Goal: Information Seeking & Learning: Learn about a topic

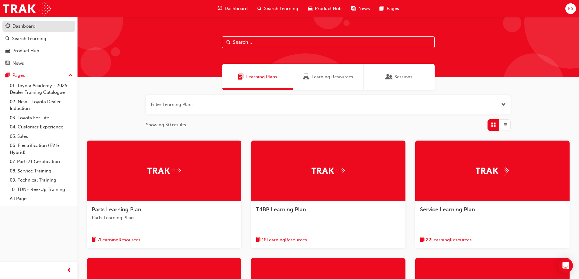
click at [27, 29] on div "Dashboard" at bounding box center [23, 26] width 23 height 7
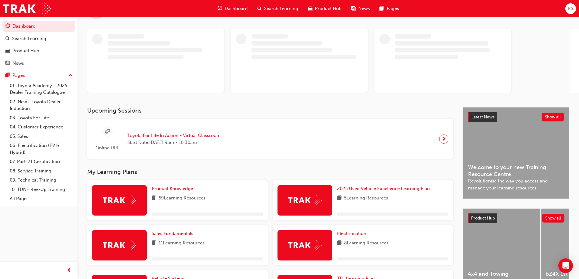
scroll to position [61, 0]
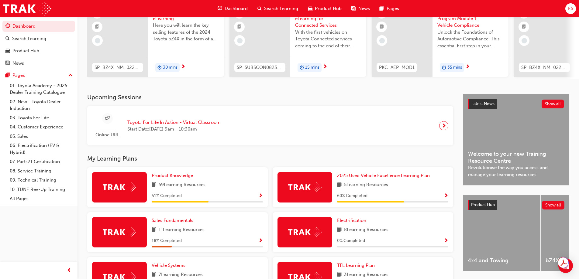
click at [259, 199] on span "Show Progress" at bounding box center [261, 196] width 5 height 5
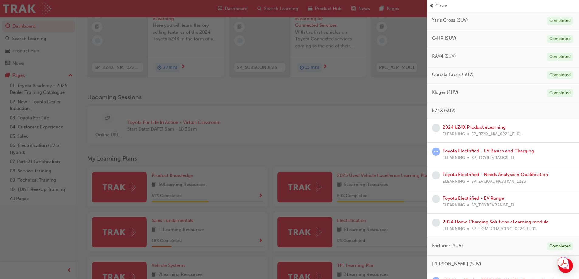
scroll to position [243, 0]
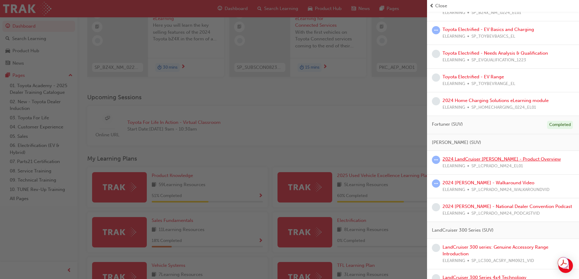
click at [473, 159] on link "2024 LandCruiser Prado - Product Overview" at bounding box center [502, 159] width 118 height 5
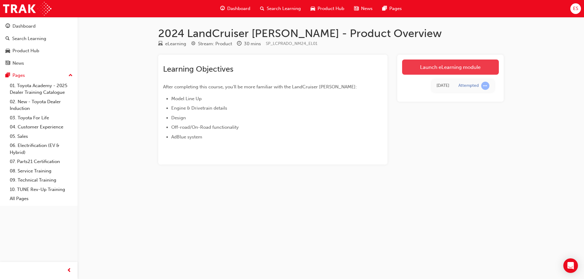
click at [412, 61] on link "Launch eLearning module" at bounding box center [450, 67] width 97 height 15
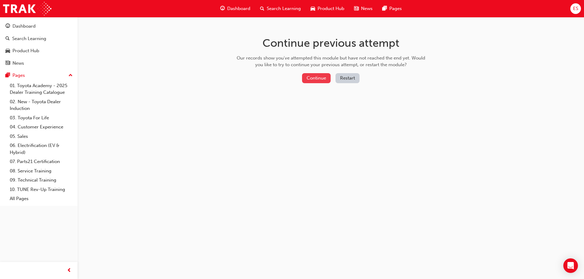
click at [306, 80] on button "Continue" at bounding box center [316, 78] width 29 height 10
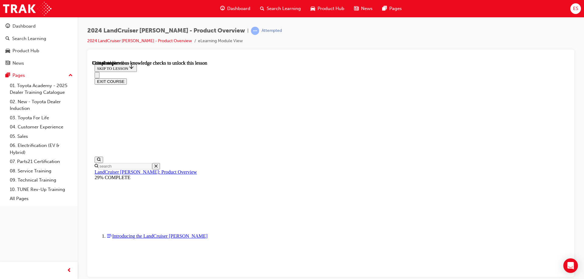
scroll to position [1369, 0]
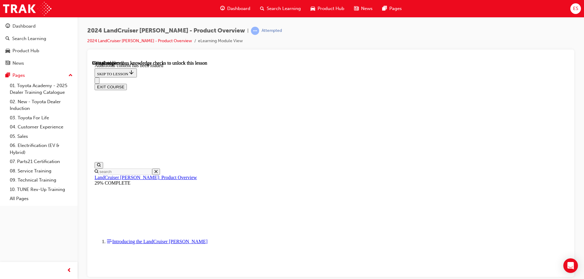
scroll to position [1537, 0]
radio input "true"
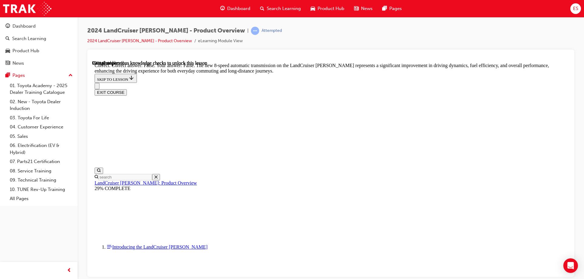
scroll to position [1810, 0]
radio input "true"
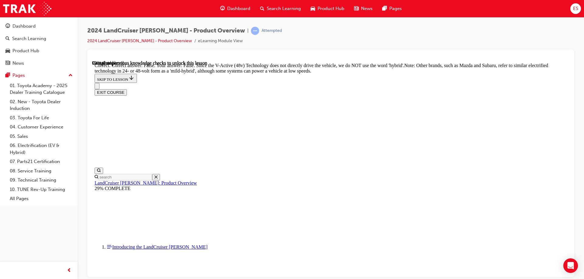
scroll to position [1993, 0]
radio input "true"
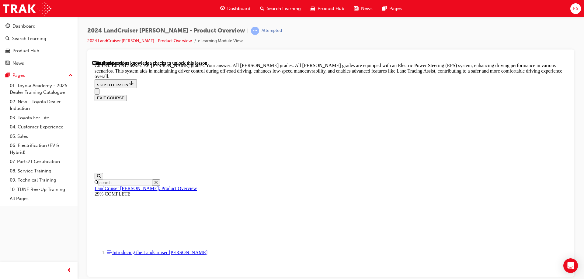
scroll to position [2175, 0]
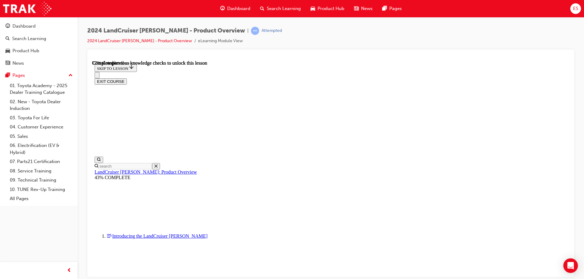
scroll to position [1962, 0]
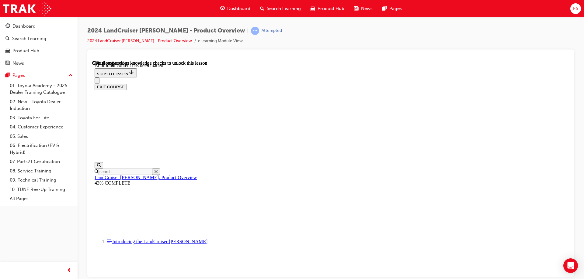
scroll to position [2115, 0]
checkbox input "true"
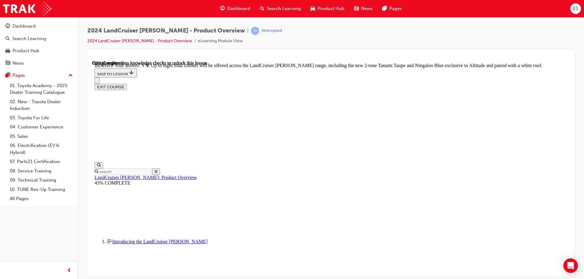
scroll to position [2244, 0]
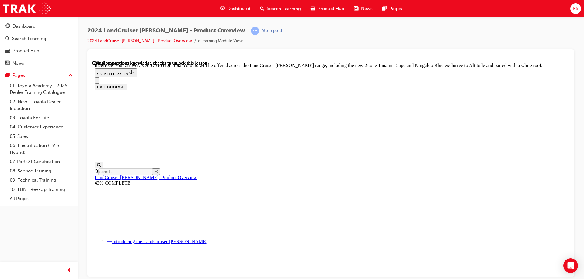
checkbox input "true"
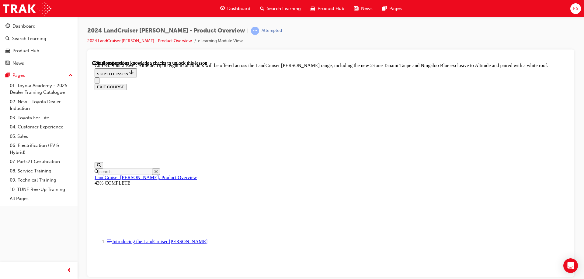
checkbox input "true"
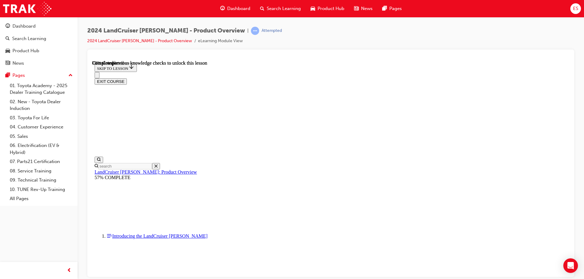
scroll to position [1420, 0]
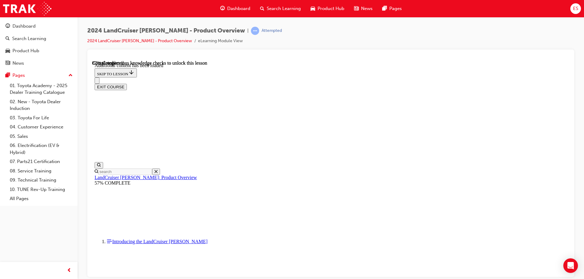
scroll to position [1570, 0]
radio input "true"
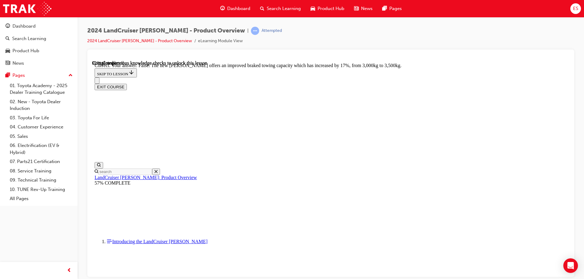
scroll to position [1782, 0]
radio input "true"
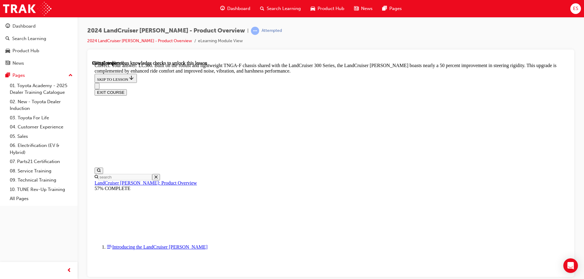
scroll to position [1927, 0]
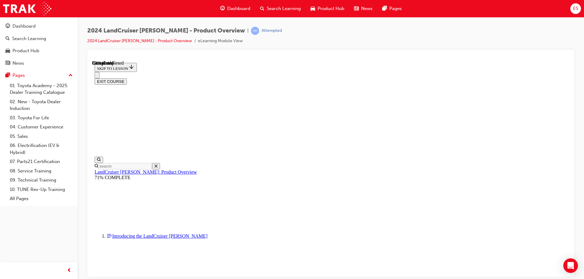
scroll to position [677, 0]
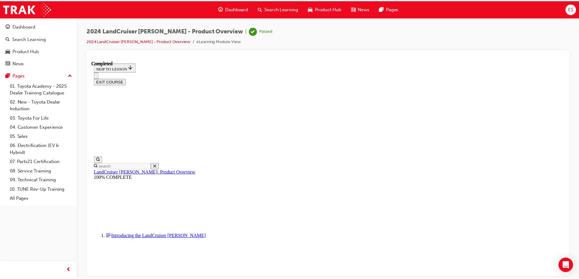
scroll to position [100, 0]
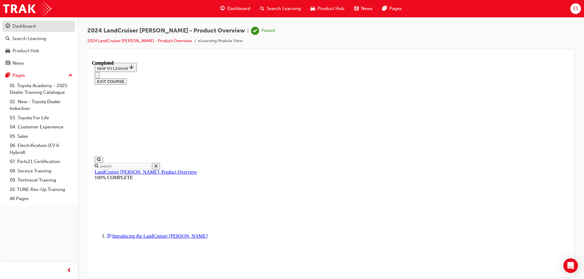
click at [34, 29] on div "Dashboard" at bounding box center [23, 26] width 23 height 7
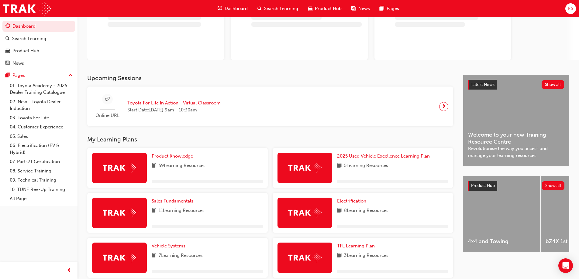
scroll to position [91, 0]
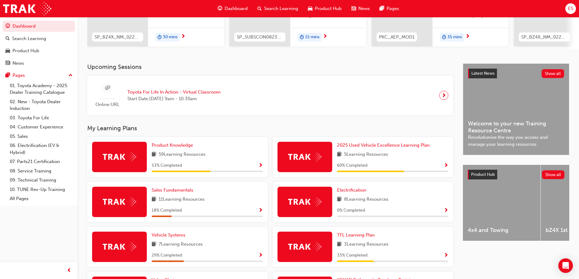
click at [260, 168] on span "Show Progress" at bounding box center [261, 165] width 5 height 5
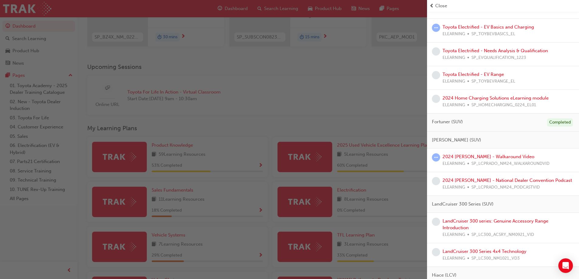
scroll to position [304, 0]
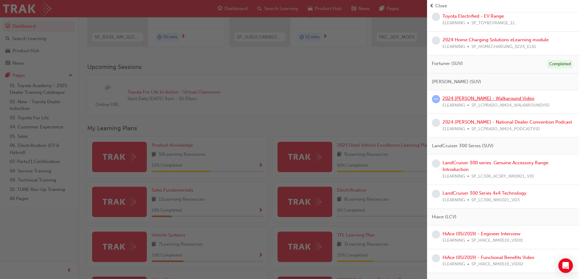
click at [479, 100] on link "2024 LC Prado - Walkaround Video" at bounding box center [489, 98] width 92 height 5
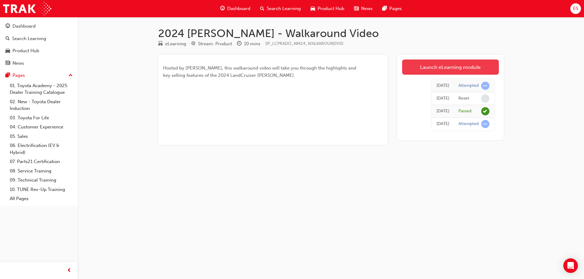
click at [433, 64] on link "Launch eLearning module" at bounding box center [450, 67] width 97 height 15
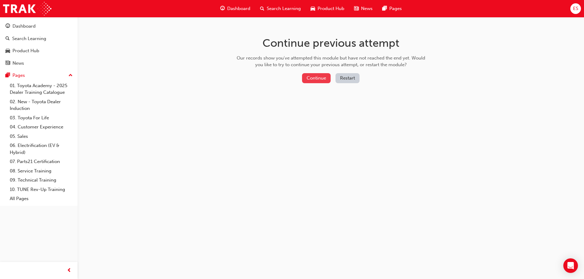
click at [317, 80] on button "Continue" at bounding box center [316, 78] width 29 height 10
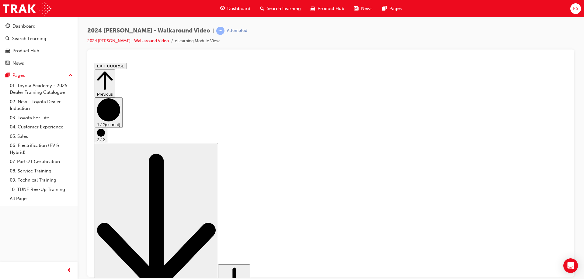
drag, startPoint x: 484, startPoint y: 248, endPoint x: 494, endPoint y: 249, distance: 10.4
drag, startPoint x: 494, startPoint y: 249, endPoint x: 503, endPoint y: 250, distance: 8.8
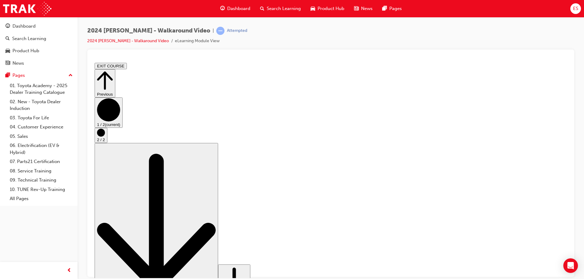
drag, startPoint x: 492, startPoint y: 248, endPoint x: 500, endPoint y: 248, distance: 7.9
click at [105, 137] on circle "Step controls" at bounding box center [101, 133] width 8 height 8
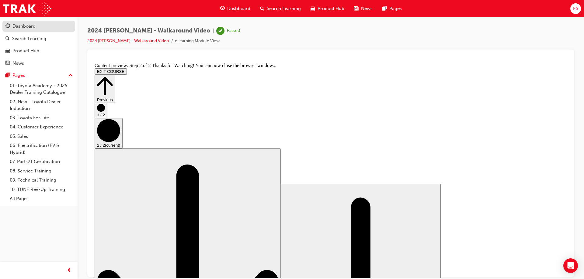
click at [17, 25] on div "Dashboard" at bounding box center [23, 26] width 23 height 7
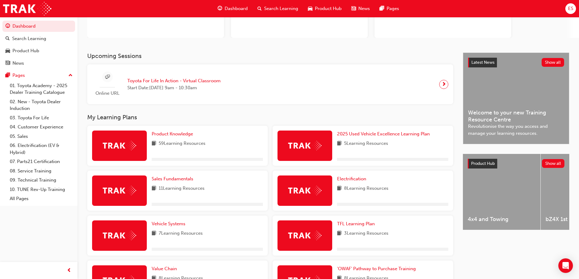
scroll to position [91, 0]
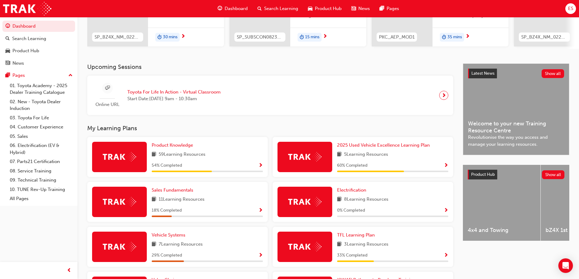
click at [261, 169] on span "Show Progress" at bounding box center [261, 165] width 5 height 5
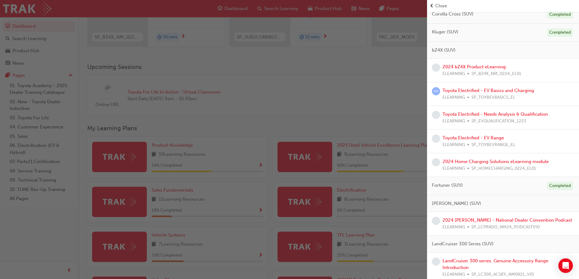
scroll to position [182, 0]
click at [495, 218] on link "2024 [PERSON_NAME] - National Dealer Convention Podcast" at bounding box center [508, 219] width 130 height 5
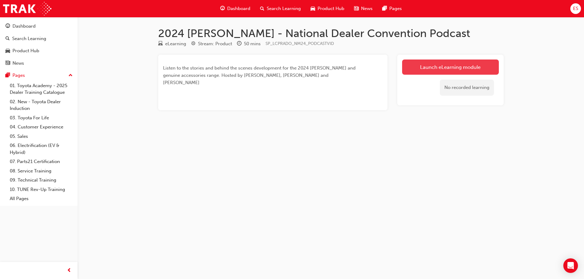
click at [422, 68] on link "Launch eLearning module" at bounding box center [450, 67] width 97 height 15
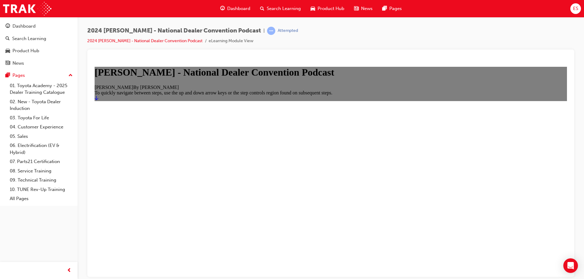
click at [98, 100] on icon "Start" at bounding box center [97, 98] width 4 height 4
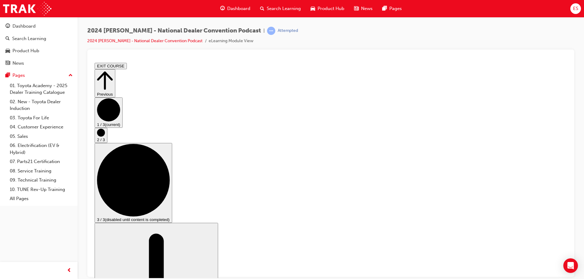
click at [105, 137] on circle "Step controls" at bounding box center [101, 133] width 8 height 8
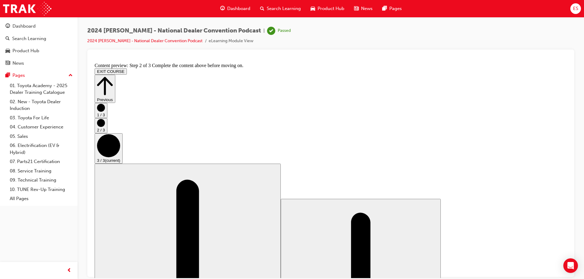
click at [105, 127] on circle "Step controls" at bounding box center [101, 123] width 8 height 8
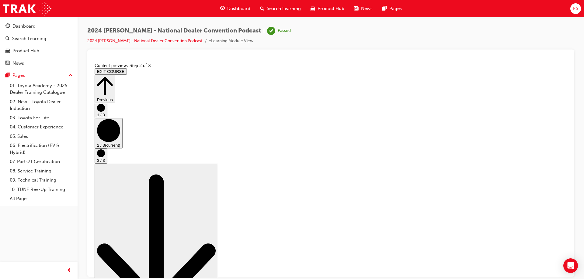
click at [105, 157] on circle "Step controls" at bounding box center [101, 153] width 8 height 8
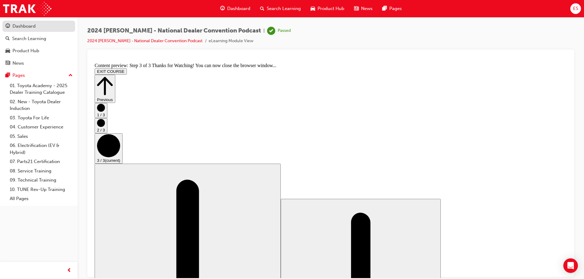
click at [31, 25] on div "Dashboard" at bounding box center [23, 26] width 23 height 7
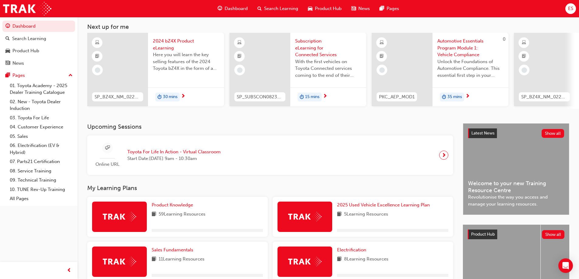
scroll to position [61, 0]
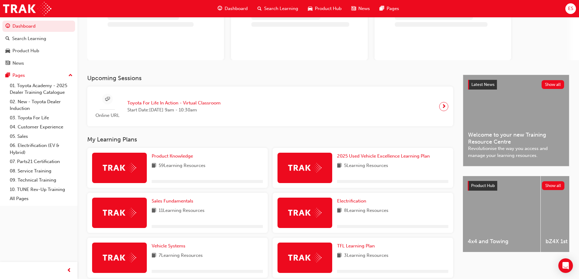
scroll to position [61, 0]
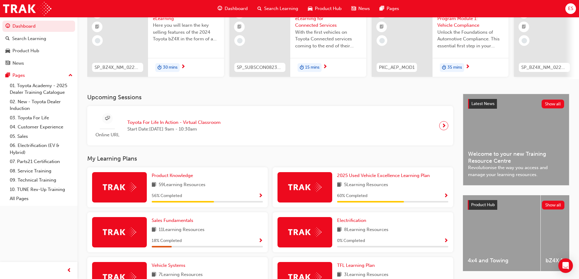
click at [259, 196] on span "Show Progress" at bounding box center [261, 196] width 5 height 5
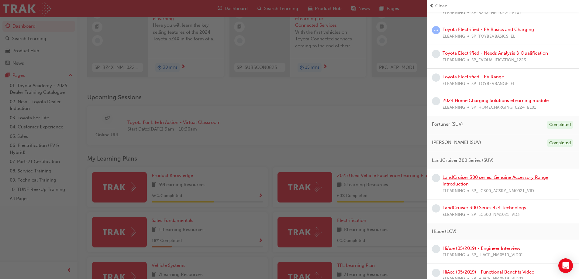
scroll to position [152, 0]
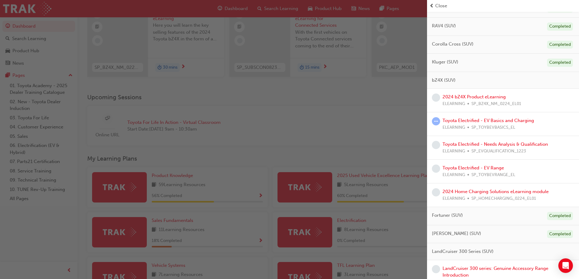
click at [458, 82] on div "bZ4X (SUV)" at bounding box center [503, 80] width 152 height 17
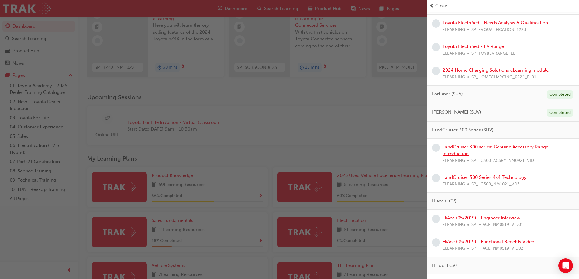
click at [459, 148] on link "LandCruiser 300 series: Genuine Accessory Range Introduction" at bounding box center [496, 150] width 106 height 12
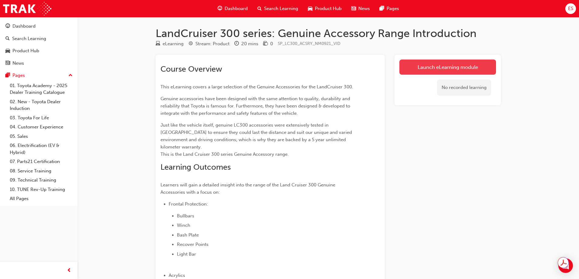
click at [465, 70] on link "Launch eLearning module" at bounding box center [448, 67] width 97 height 15
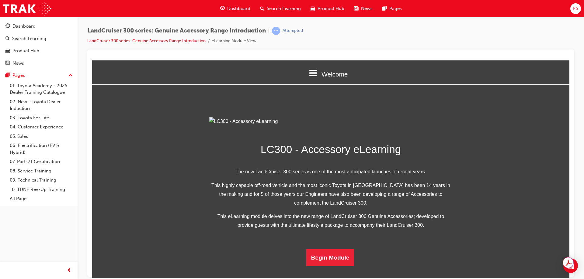
scroll to position [116, 0]
click at [332, 266] on button "Begin Module" at bounding box center [330, 257] width 48 height 17
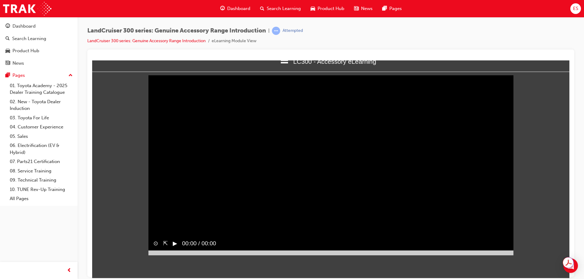
scroll to position [0, 0]
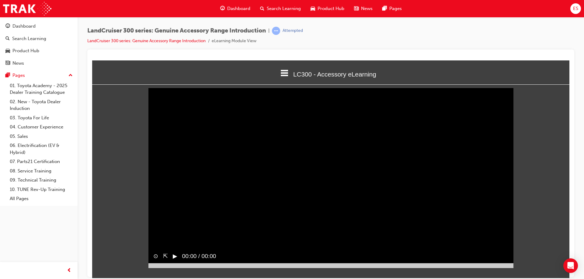
click at [175, 252] on button "▶︎" at bounding box center [175, 256] width 5 height 9
click at [546, 227] on div "Sorry, your browser does not support embedded videos. Download Instead ⊙ ⇱ ‖ 00…" at bounding box center [330, 177] width 477 height 175
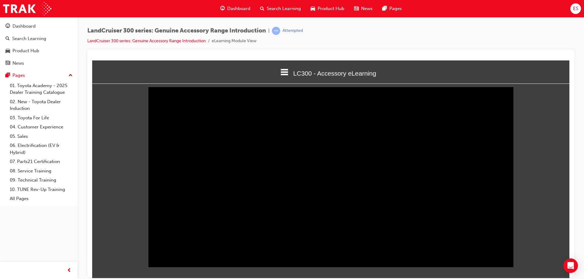
drag, startPoint x: 170, startPoint y: 275, endPoint x: 215, endPoint y: 275, distance: 45.0
click at [215, 267] on div at bounding box center [330, 264] width 365 height 5
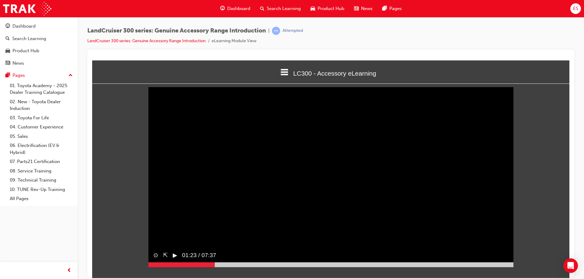
click at [173, 260] on button "▶︎" at bounding box center [175, 255] width 5 height 9
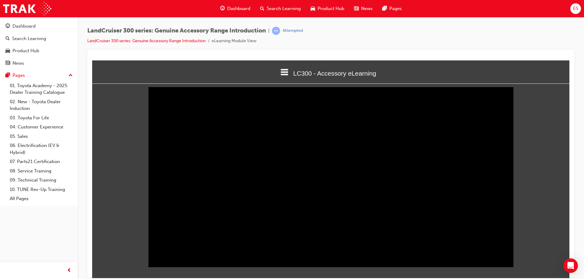
click at [545, 222] on div "Sorry, your browser does not support embedded videos. Download Instead ⊙ ⇱ ‖ 01…" at bounding box center [330, 176] width 477 height 175
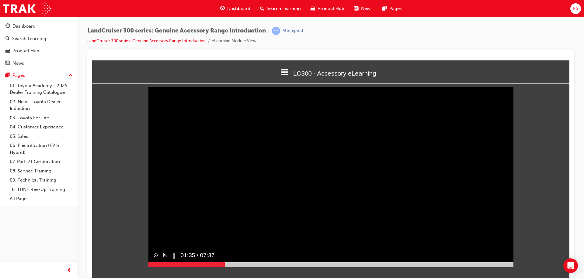
click at [155, 260] on button "⊙" at bounding box center [155, 255] width 5 height 9
click at [155, 260] on button "⊗" at bounding box center [155, 255] width 5 height 9
click at [181, 267] on div at bounding box center [164, 264] width 33 height 5
click at [174, 260] on button "▶︎" at bounding box center [175, 255] width 5 height 9
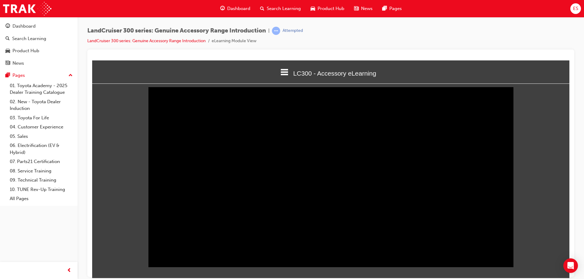
click at [535, 230] on div "Sorry, your browser does not support embedded videos. Download Instead ⊙ ⇱ ‖ 00…" at bounding box center [330, 176] width 477 height 175
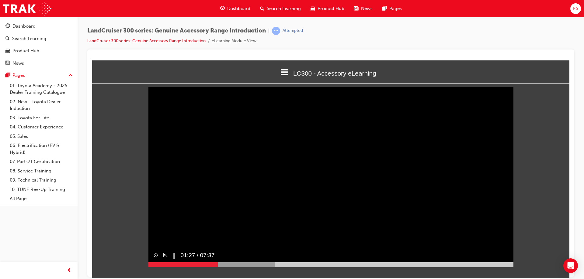
click at [261, 267] on div at bounding box center [211, 264] width 127 height 5
click at [274, 267] on div at bounding box center [211, 264] width 127 height 5
click at [176, 260] on button "▶︎" at bounding box center [175, 255] width 5 height 9
click at [379, 151] on video "Sorry, your browser does not support embedded videos. Download Instead" at bounding box center [330, 176] width 365 height 182
click at [380, 151] on video "Sorry, your browser does not support embedded videos. Download Instead" at bounding box center [330, 176] width 365 height 182
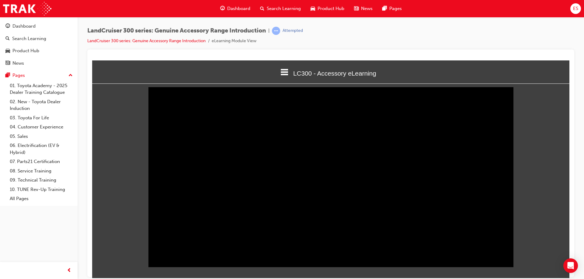
click at [549, 224] on div "Sorry, your browser does not support embedded videos. Download Instead ⊙ ⇱ ‖ 03…" at bounding box center [330, 176] width 477 height 175
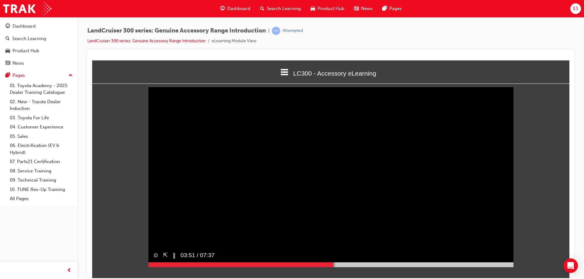
click at [165, 260] on button "⇱" at bounding box center [165, 255] width 5 height 9
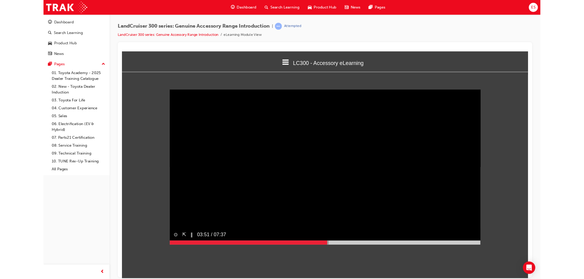
scroll to position [0, 0]
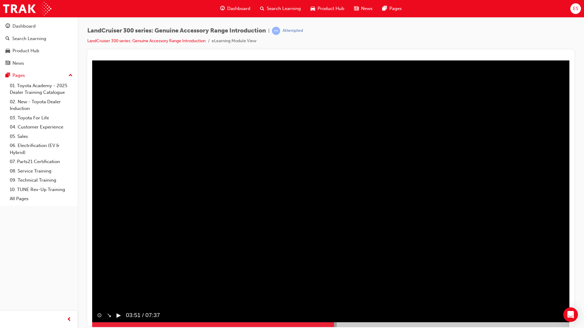
click at [569, 279] on div at bounding box center [330, 324] width 477 height 5
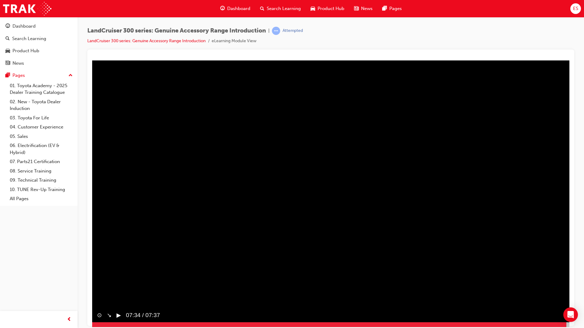
click at [110, 279] on button "↘︎" at bounding box center [109, 315] width 5 height 9
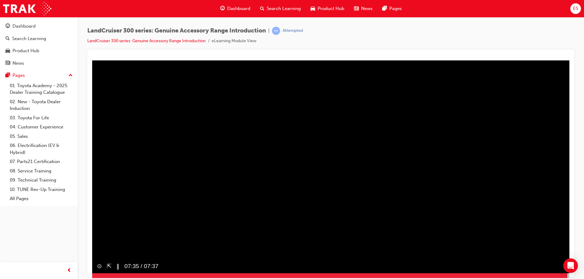
scroll to position [1, 0]
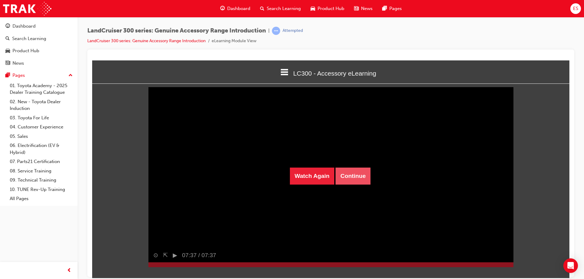
click at [344, 171] on button "Continue" at bounding box center [352, 176] width 35 height 17
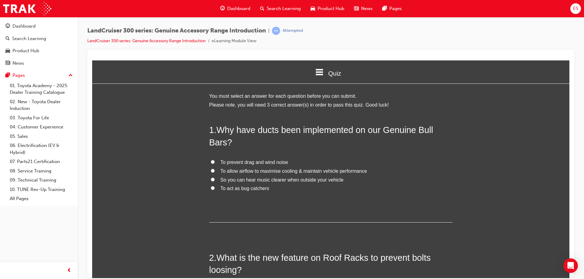
scroll to position [0, 0]
click at [259, 172] on span "To allow airflow to maximise cooling & maintain vehicle performance" at bounding box center [293, 171] width 147 height 5
click at [215, 172] on input "To allow airflow to maximise cooling & maintain vehicle performance" at bounding box center [213, 172] width 4 height 4
radio input "true"
click at [259, 162] on span "To prevent drag and wind noise" at bounding box center [254, 163] width 68 height 5
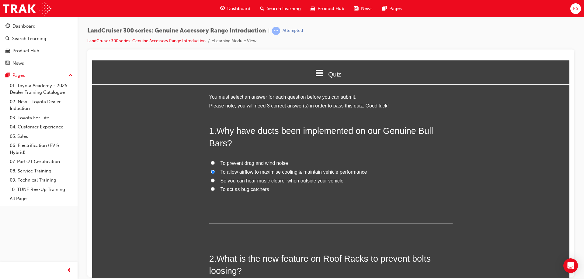
click at [215, 162] on input "To prevent drag and wind noise" at bounding box center [213, 163] width 4 height 4
radio input "true"
click at [258, 171] on span "To allow airflow to maximise cooling & maintain vehicle performance" at bounding box center [293, 171] width 147 height 5
click at [215, 171] on input "To allow airflow to maximise cooling & maintain vehicle performance" at bounding box center [213, 172] width 4 height 4
radio input "true"
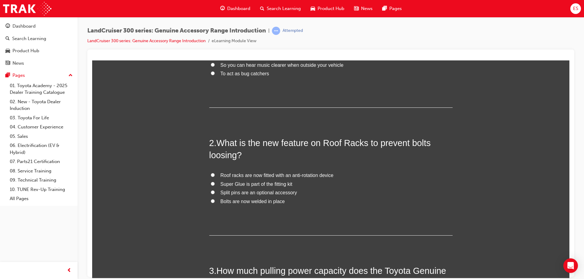
scroll to position [122, 0]
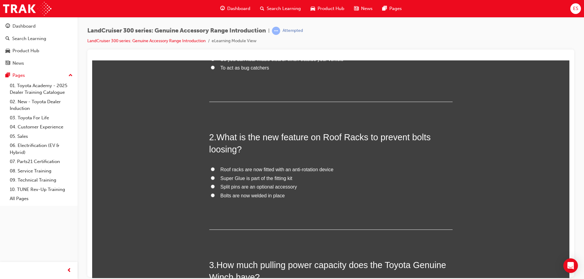
click at [221, 169] on span "Roof racks are now fitted with an anti-rotation device" at bounding box center [276, 169] width 113 height 5
click at [215, 169] on input "Roof racks are now fitted with an anti-rotation device" at bounding box center [213, 169] width 4 height 4
radio input "true"
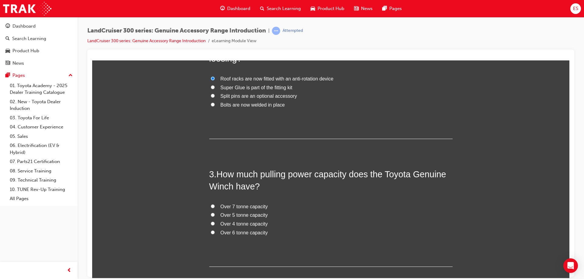
scroll to position [213, 0]
click at [244, 223] on span "Over 4 tonne capacity" at bounding box center [243, 223] width 47 height 5
click at [215, 223] on input "Over 4 tonne capacity" at bounding box center [213, 223] width 4 height 4
radio input "true"
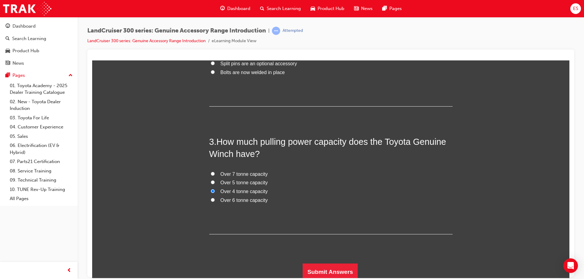
scroll to position [247, 0]
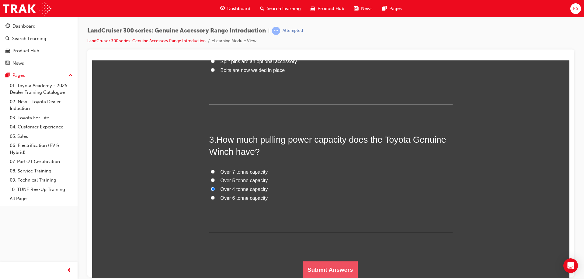
click at [322, 271] on button "Submit Answers" at bounding box center [330, 270] width 55 height 17
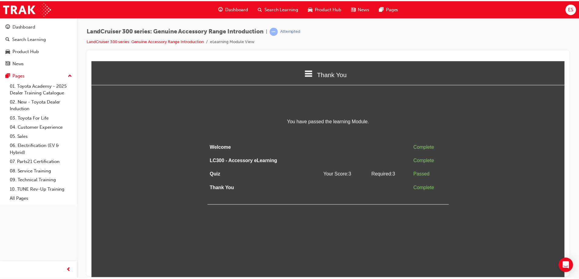
scroll to position [0, 0]
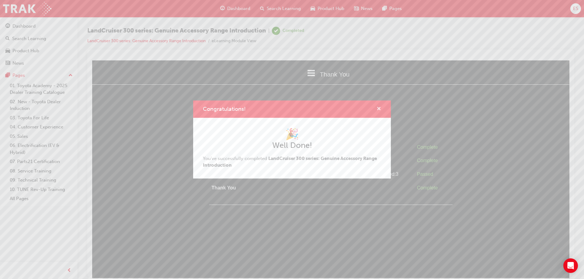
click at [380, 107] on span "cross-icon" at bounding box center [378, 109] width 5 height 5
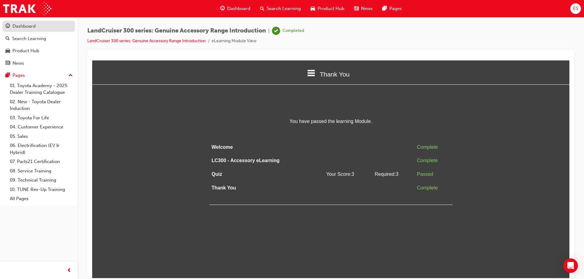
click at [33, 23] on div "Dashboard" at bounding box center [23, 26] width 23 height 7
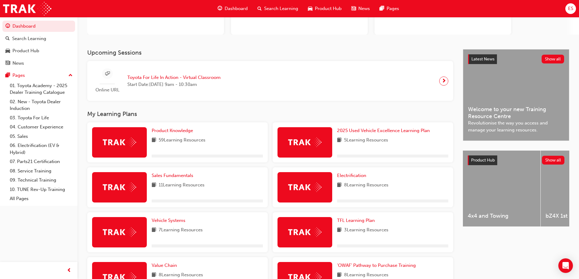
scroll to position [91, 0]
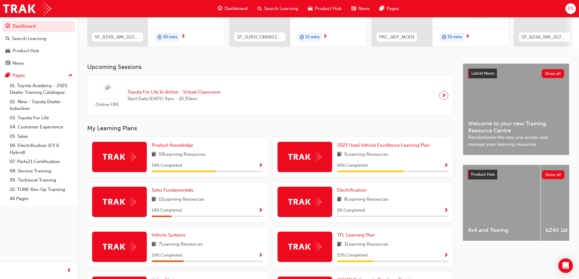
click at [260, 146] on div "Product Knowledge" at bounding box center [207, 145] width 111 height 7
click at [260, 169] on span "Show Progress" at bounding box center [261, 165] width 5 height 5
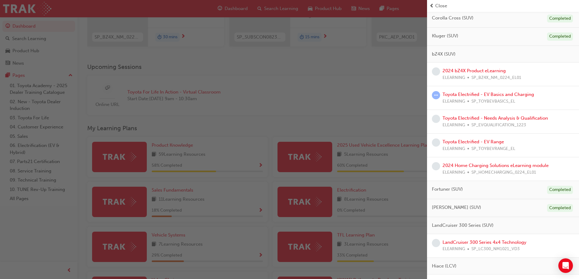
scroll to position [213, 0]
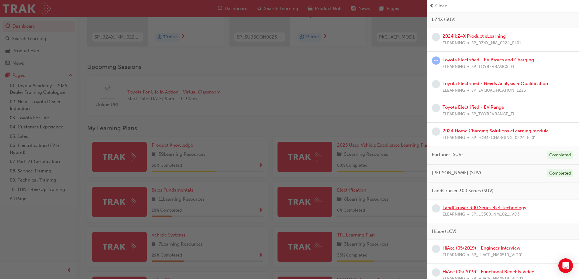
click at [477, 208] on link "LandCruiser 300 Series 4x4 Technology" at bounding box center [485, 207] width 84 height 5
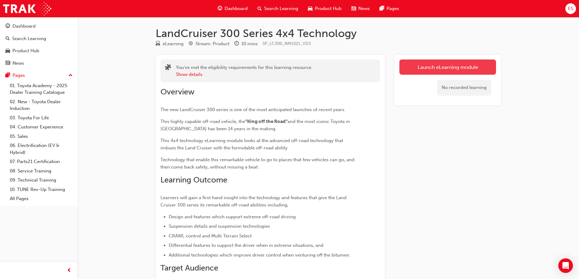
click at [421, 67] on link "Launch eLearning module" at bounding box center [448, 67] width 97 height 15
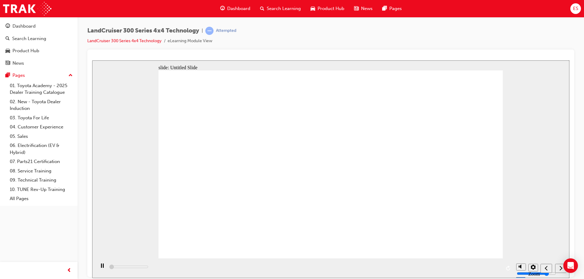
click at [558, 271] on div "next" at bounding box center [560, 268] width 7 height 6
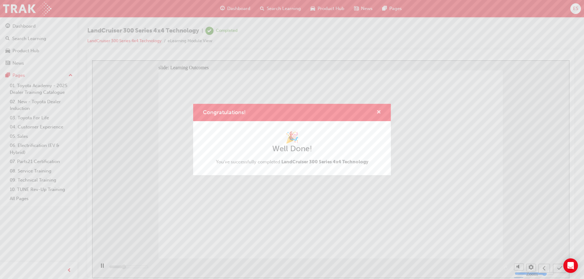
click at [378, 112] on span "cross-icon" at bounding box center [378, 112] width 5 height 5
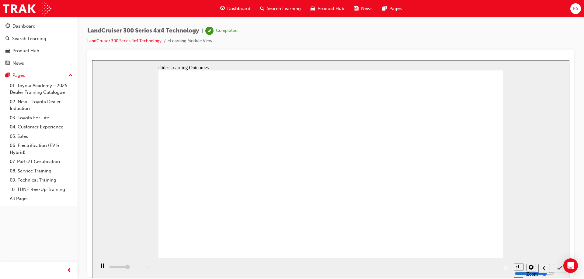
click at [543, 270] on icon "previous" at bounding box center [544, 267] width 3 height 5
click at [543, 267] on icon "previous" at bounding box center [544, 267] width 3 height 5
click at [557, 268] on div "submit" at bounding box center [559, 268] width 9 height 6
type input "10000"
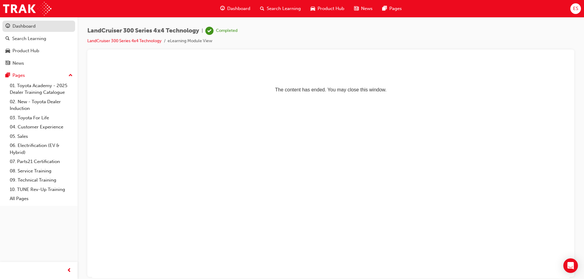
click at [33, 26] on div "Dashboard" at bounding box center [23, 26] width 23 height 7
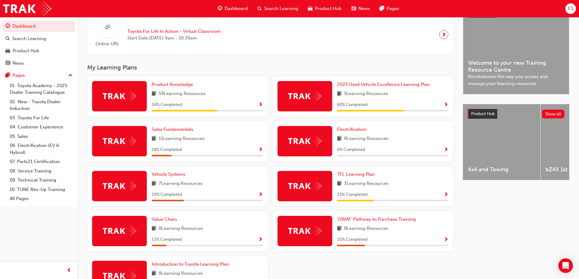
scroll to position [176, 0]
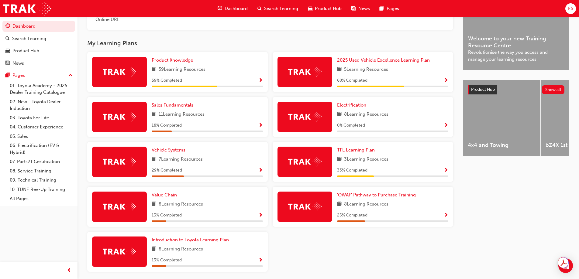
click at [259, 82] on span "Show Progress" at bounding box center [261, 80] width 5 height 5
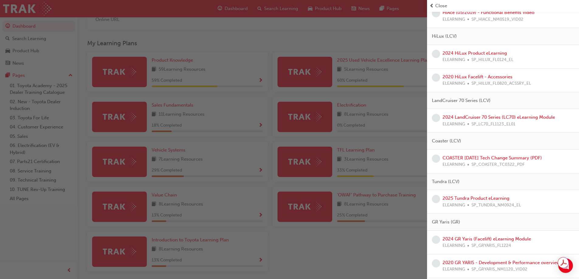
scroll to position [456, 0]
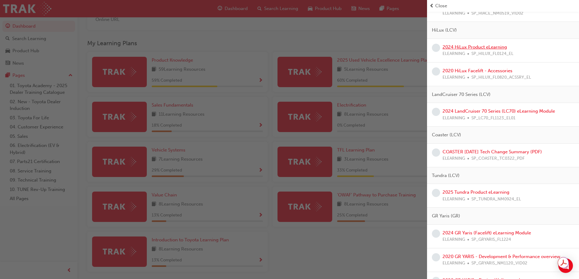
click at [474, 49] on link "2024 HiLux Product eLearning" at bounding box center [475, 46] width 64 height 5
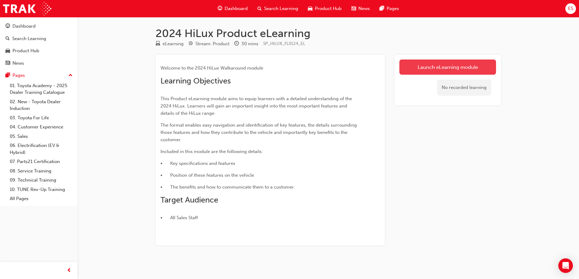
click at [458, 71] on link "Launch eLearning module" at bounding box center [448, 67] width 97 height 15
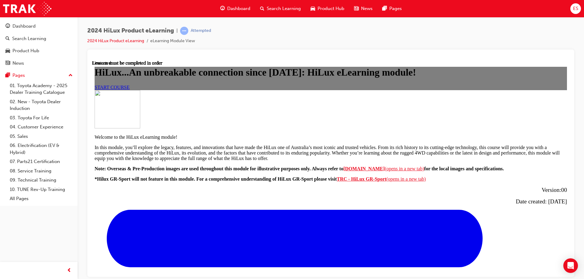
click at [130, 90] on link "START COURSE" at bounding box center [112, 87] width 35 height 5
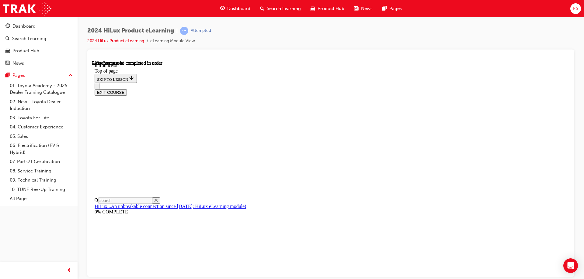
scroll to position [293, 0]
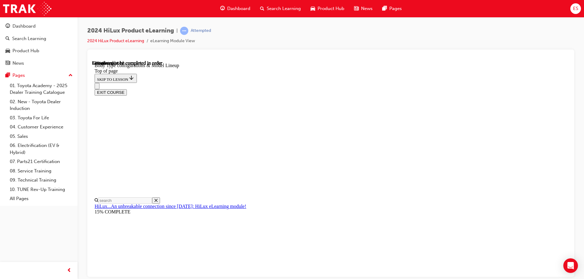
scroll to position [220, 0]
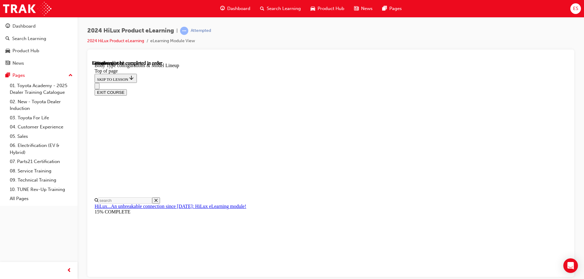
scroll to position [0, 141]
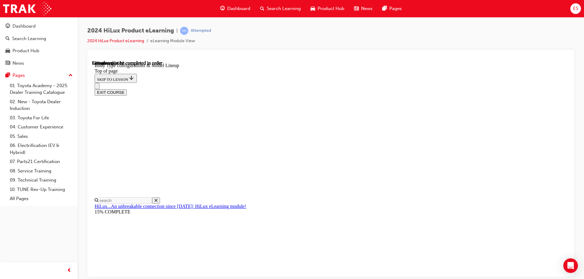
click at [448, 83] on div "EXIT COURSE" at bounding box center [329, 89] width 468 height 13
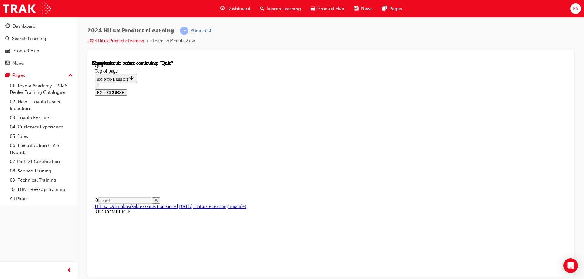
scroll to position [110, 0]
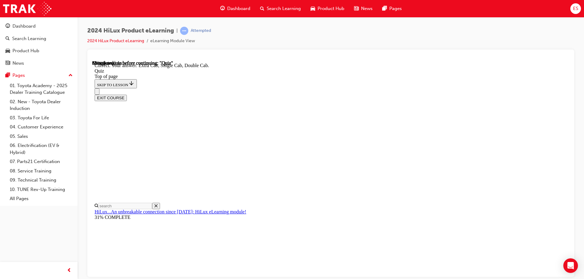
scroll to position [155, 0]
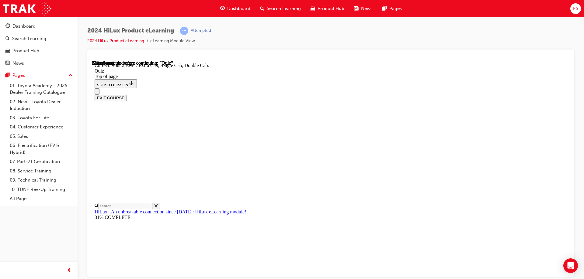
scroll to position [91, 0]
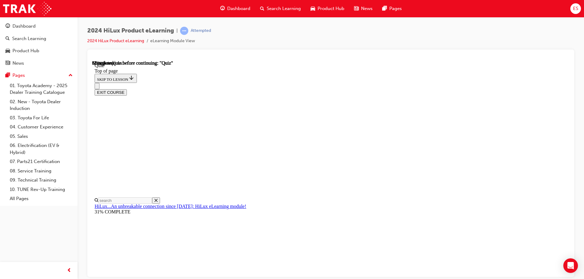
scroll to position [91, 0]
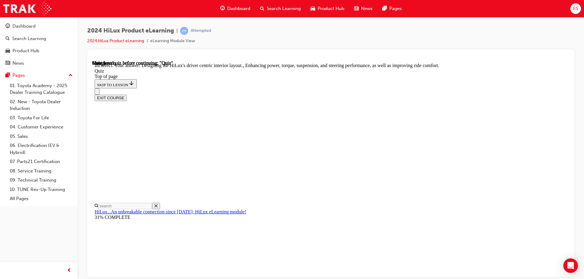
scroll to position [138, 0]
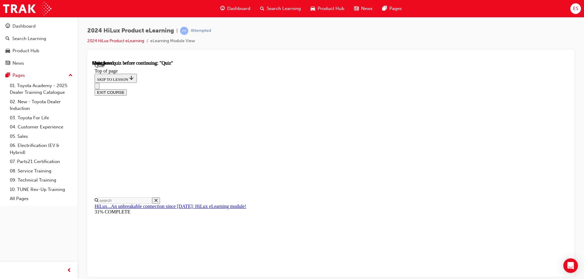
scroll to position [112, 0]
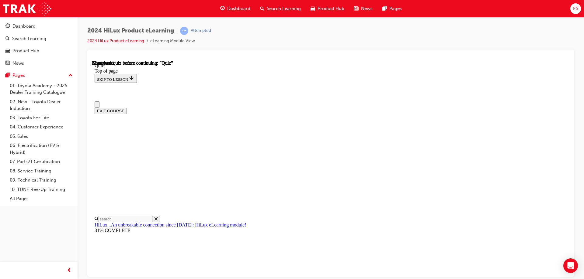
scroll to position [93, 0]
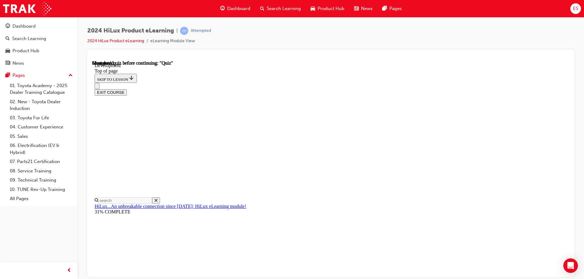
scroll to position [80, 0]
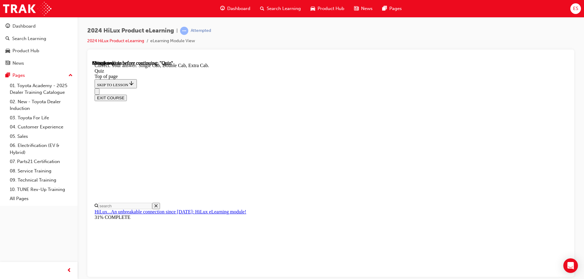
scroll to position [155, 0]
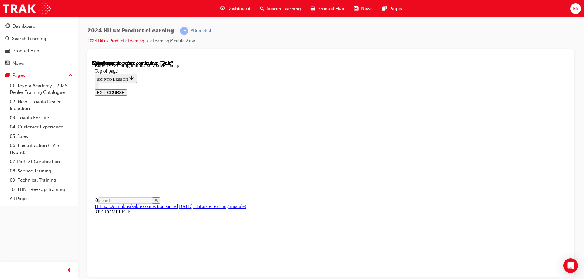
scroll to position [171, 0]
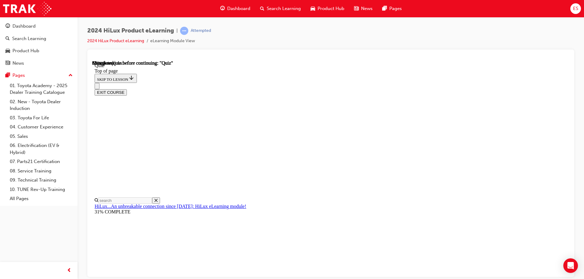
scroll to position [80, 0]
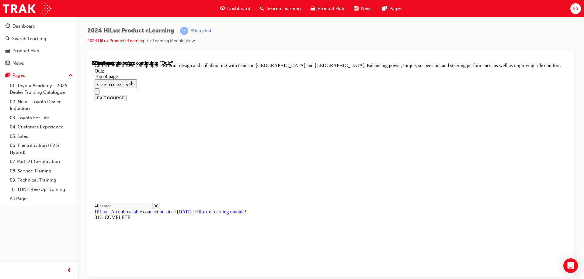
scroll to position [138, 0]
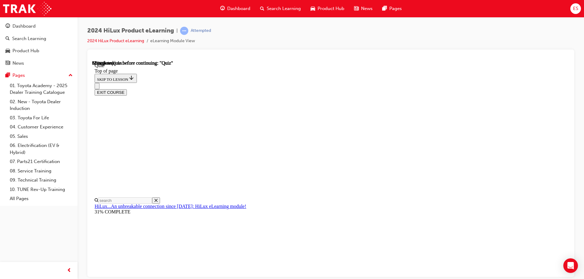
scroll to position [61, 0]
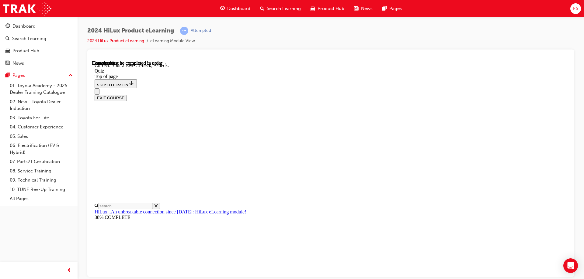
scroll to position [110, 0]
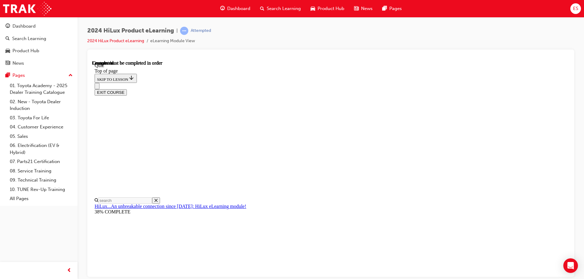
scroll to position [112, 0]
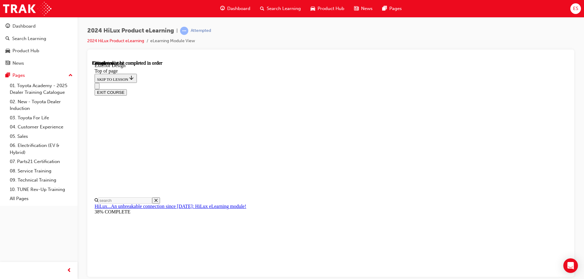
scroll to position [703, 0]
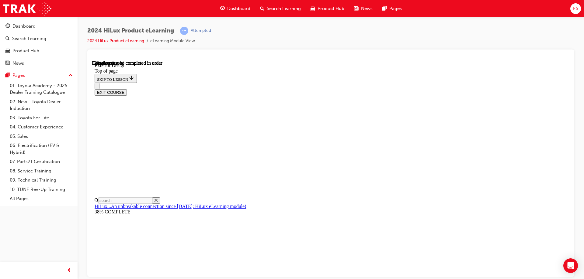
scroll to position [932, 0]
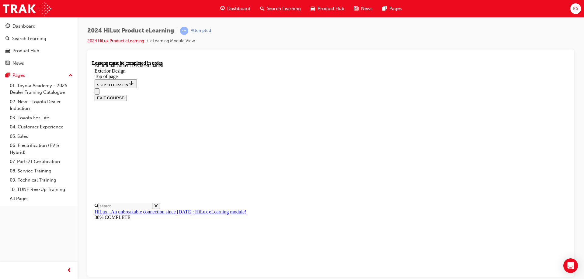
scroll to position [31, 0]
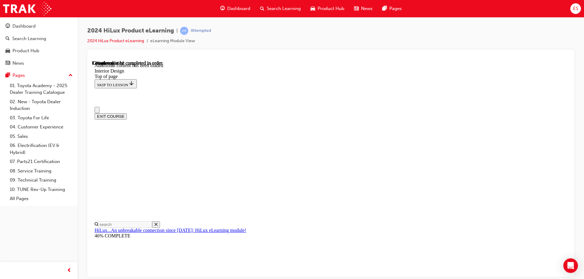
scroll to position [0, 0]
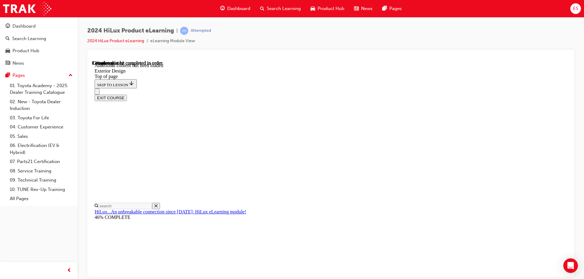
scroll to position [2056, 0]
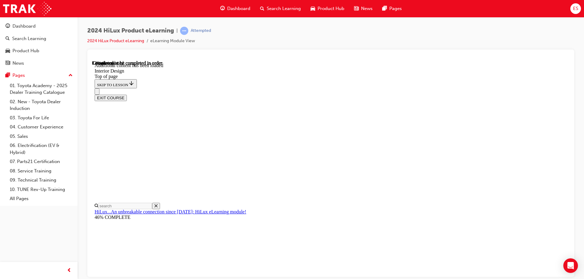
scroll to position [129, 0]
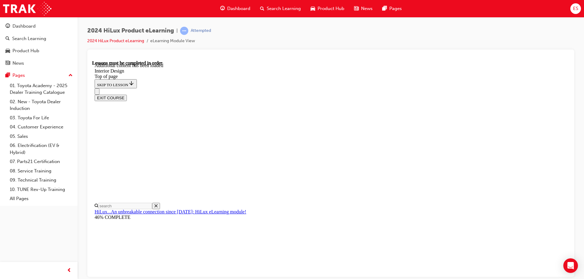
scroll to position [324, 0]
